Goal: Task Accomplishment & Management: Manage account settings

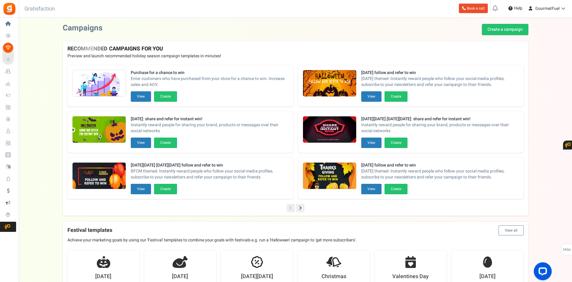
click at [14, 133] on link "Users" at bounding box center [9, 131] width 14 height 10
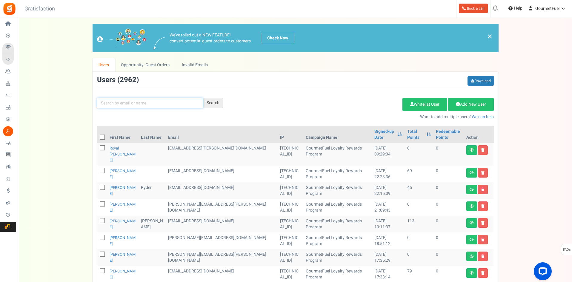
click at [130, 104] on input "text" at bounding box center [150, 103] width 106 height 10
paste input "[DOMAIN_NAME][EMAIL_ADDRESS][DOMAIN_NAME]"
type input "[DOMAIN_NAME][EMAIL_ADDRESS][DOMAIN_NAME]"
click at [216, 103] on div "Search" at bounding box center [213, 103] width 20 height 10
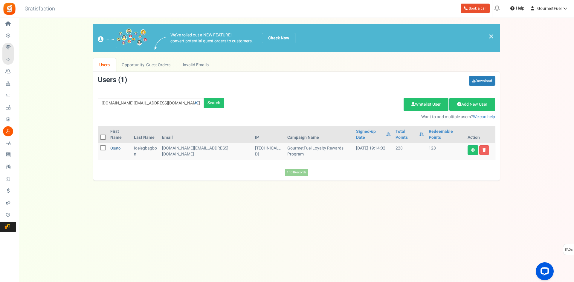
click at [116, 145] on link "Osato" at bounding box center [115, 148] width 10 height 6
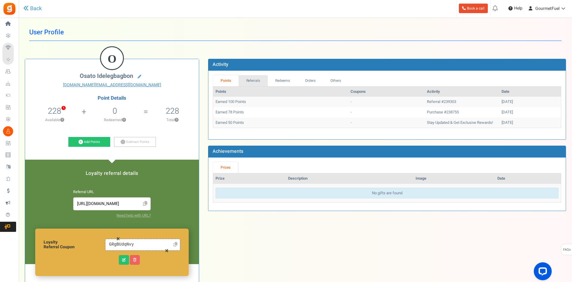
click at [256, 82] on link "Referrals" at bounding box center [253, 80] width 29 height 11
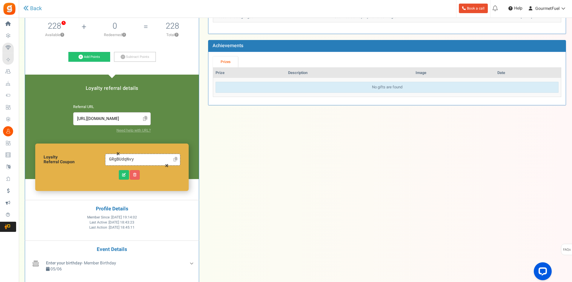
scroll to position [70, 0]
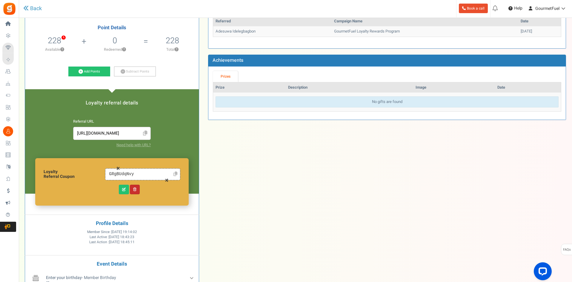
click at [134, 187] on link at bounding box center [135, 190] width 10 height 10
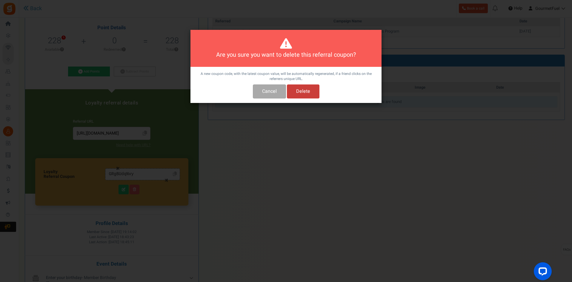
click at [306, 91] on button "Delete" at bounding box center [303, 92] width 33 height 14
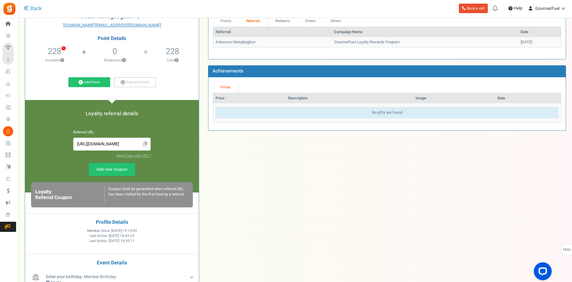
scroll to position [0, 0]
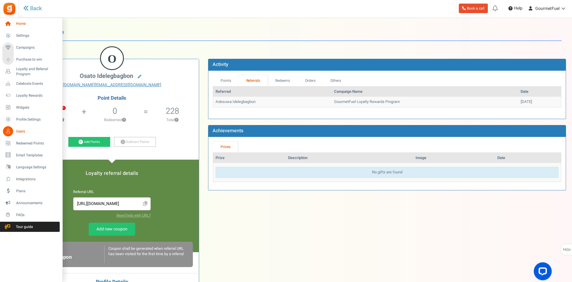
click at [20, 27] on link "Home" at bounding box center [30, 24] width 57 height 10
